Goal: Task Accomplishment & Management: Manage account settings

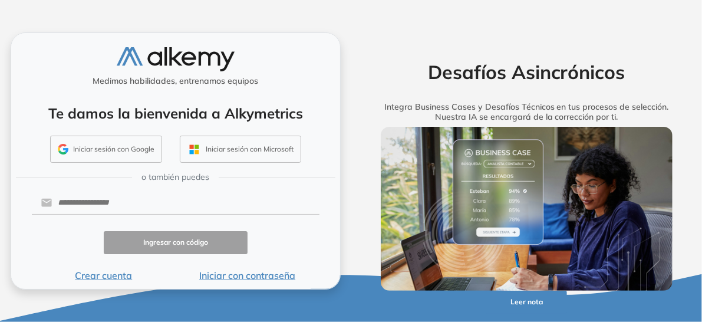
click at [115, 146] on button "Iniciar sesión con Google" at bounding box center [106, 149] width 112 height 27
